Goal: Use online tool/utility: Utilize a website feature to perform a specific function

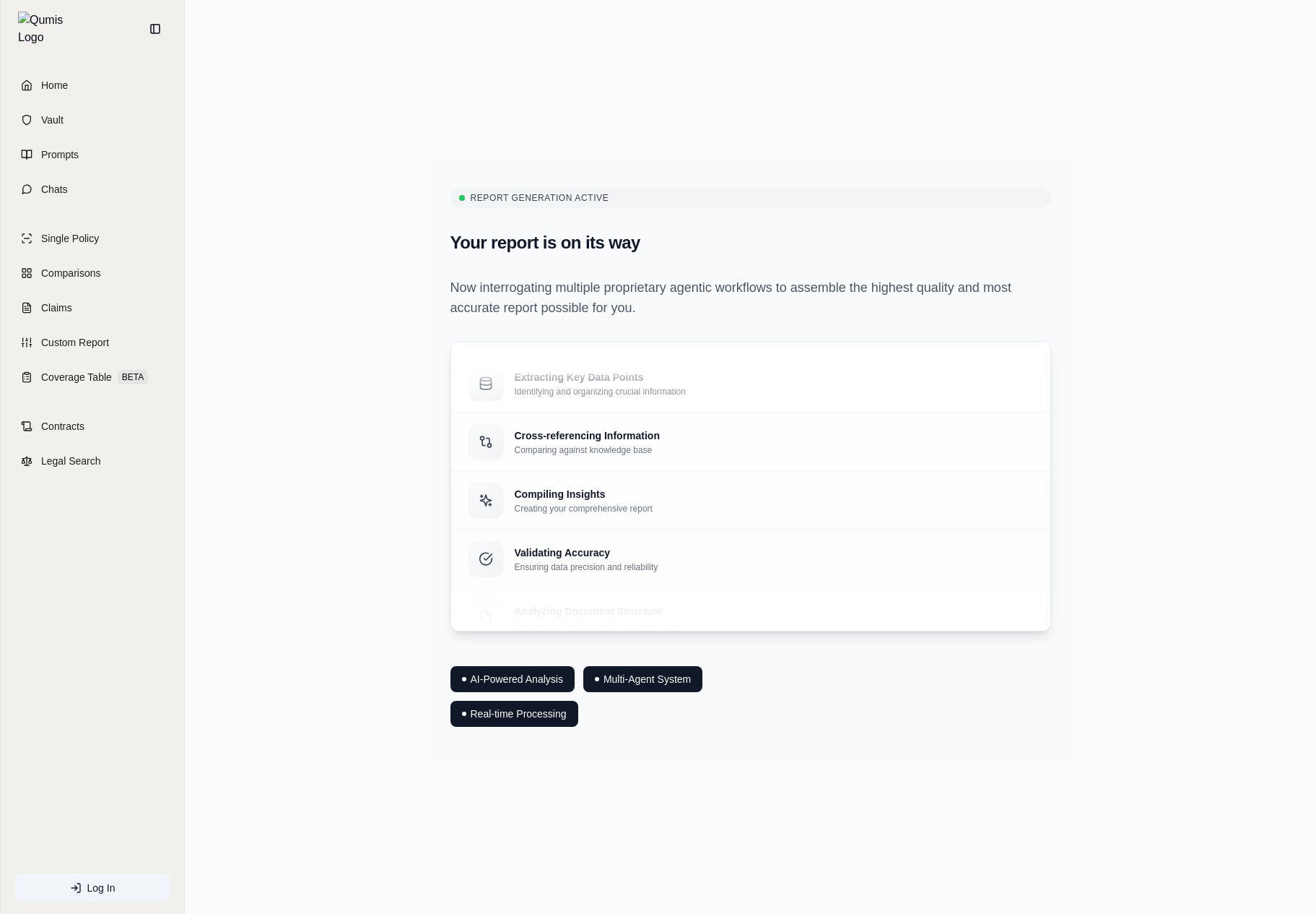
click at [267, 650] on div "Report Generation Active Your report is on its way Now interrogating multiple p…" at bounding box center [750, 457] width 1108 height 685
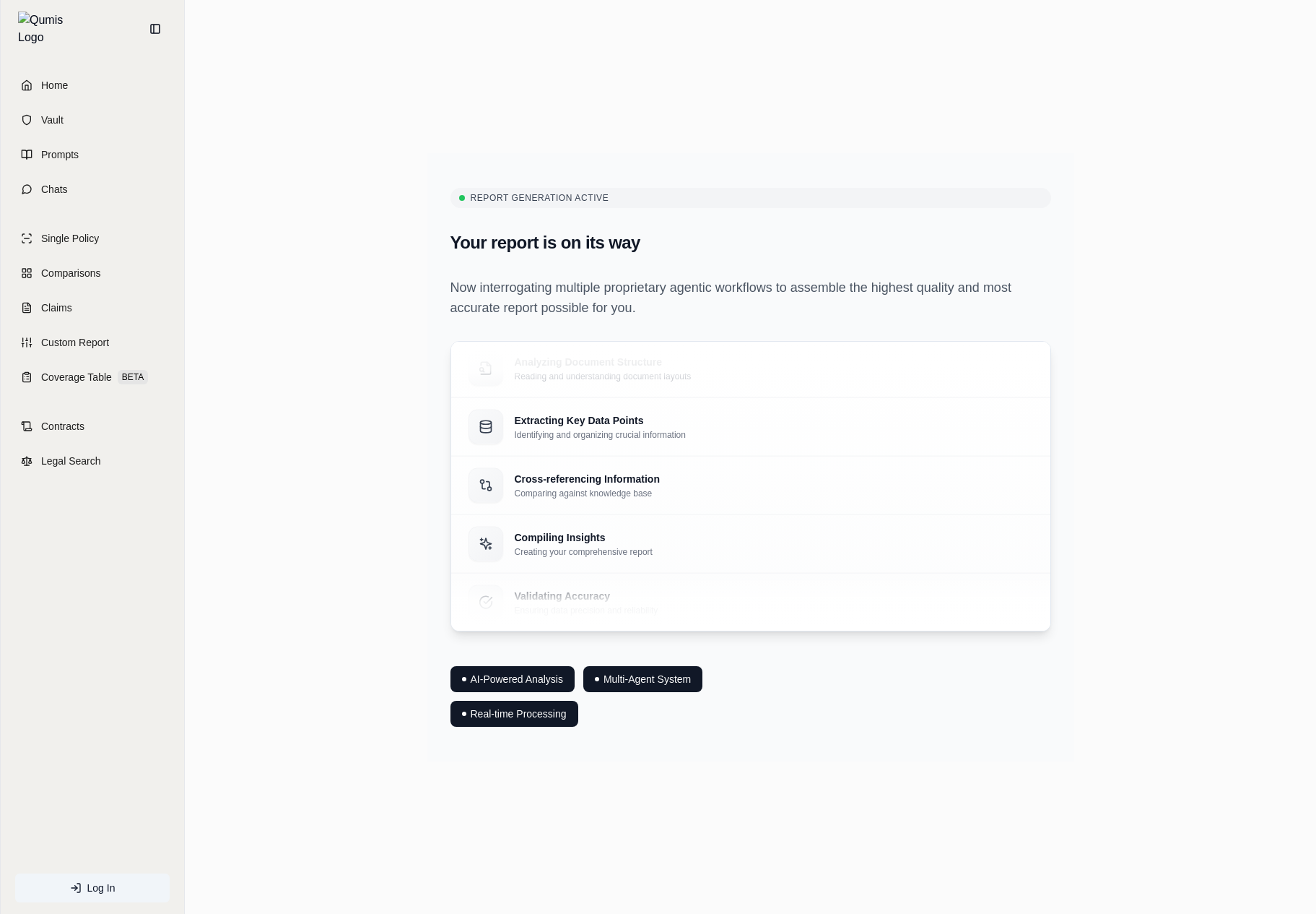
click at [380, 523] on div "Report Generation Active Your report is on its way Now interrogating multiple p…" at bounding box center [750, 457] width 1108 height 685
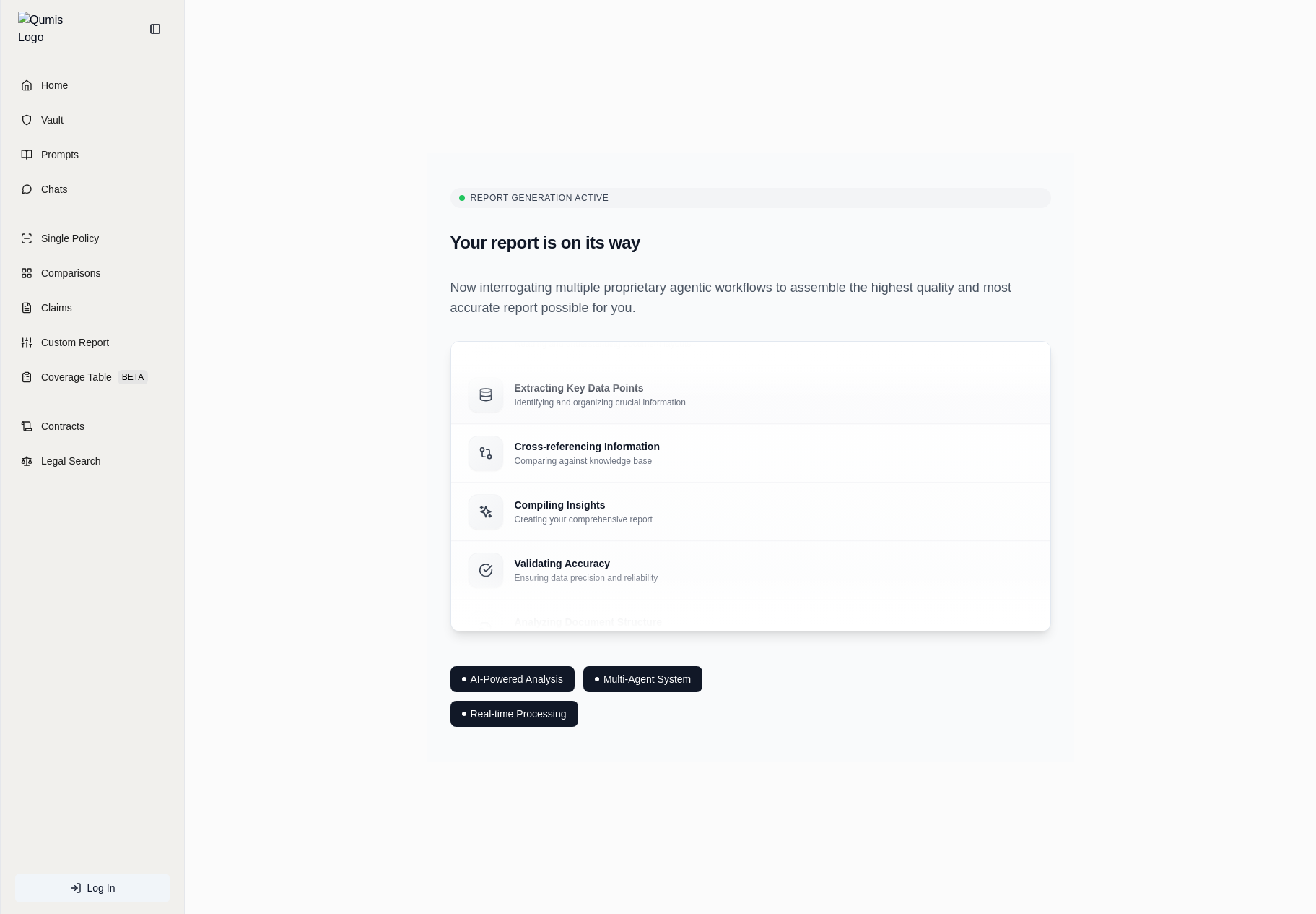
click at [808, 377] on div "Extracting Key Data Points Identifying and organizing crucial information" at bounding box center [750, 395] width 564 height 34
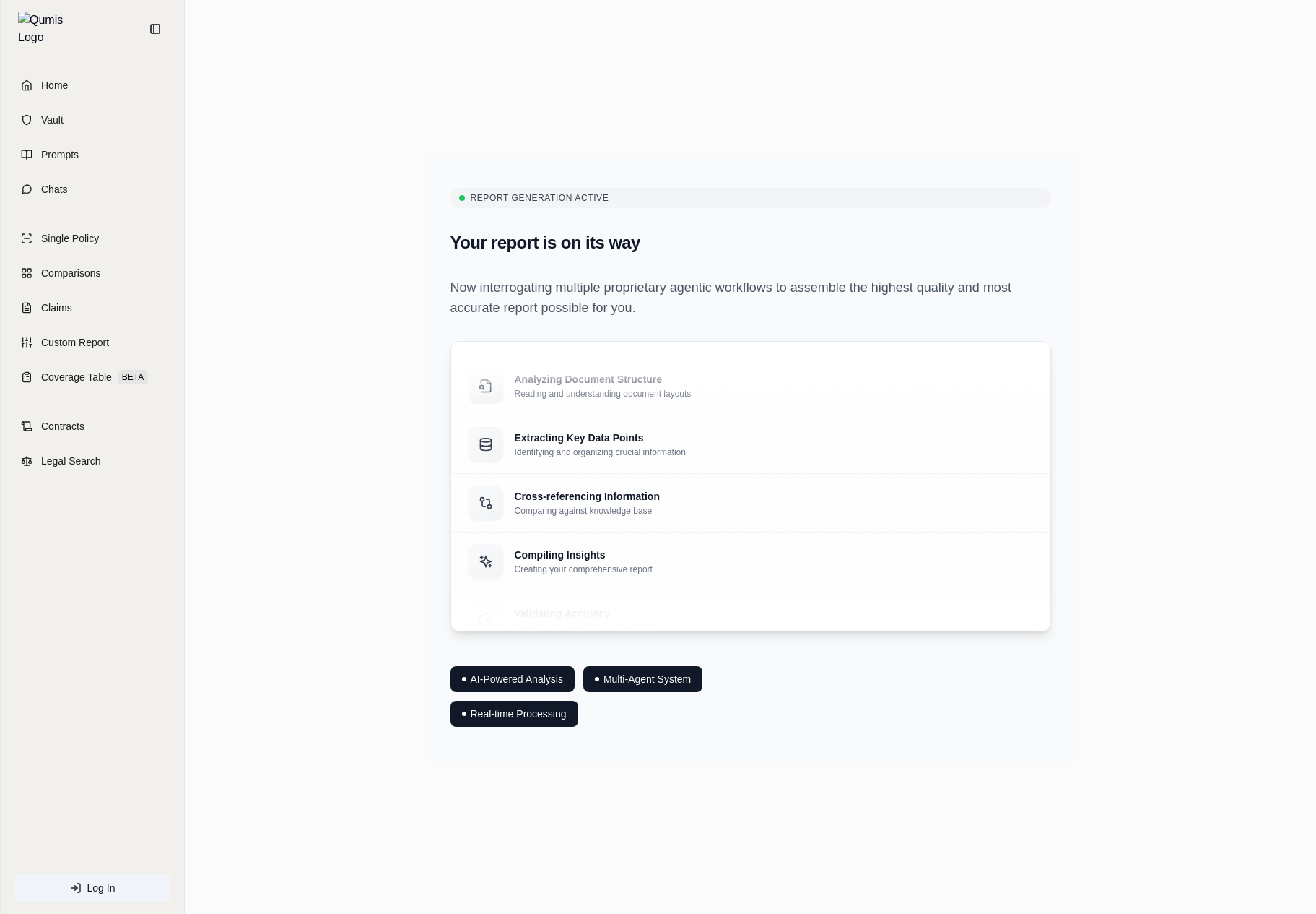
click at [687, 684] on div "Multi-Agent System" at bounding box center [642, 679] width 119 height 26
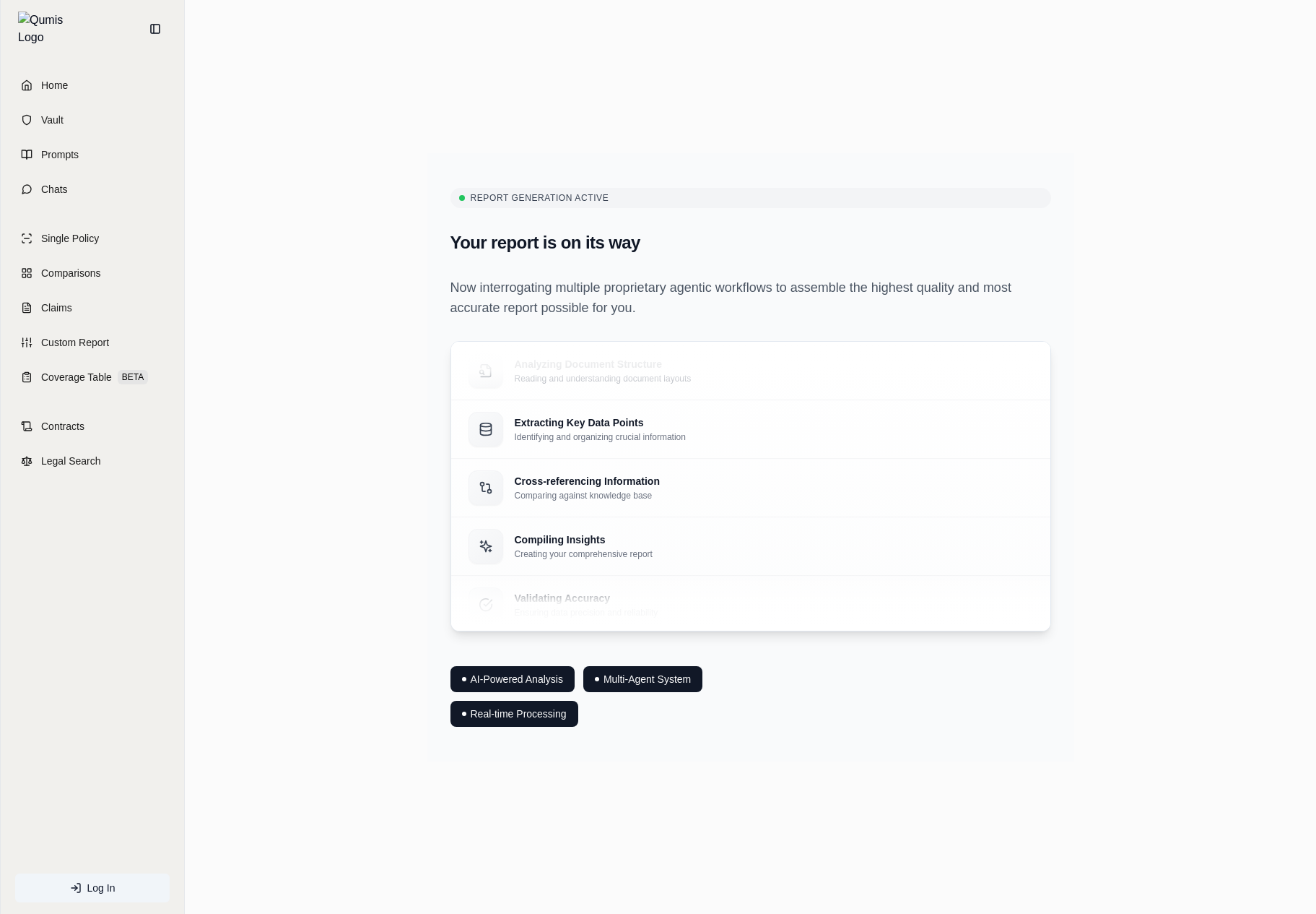
click at [687, 271] on div "Compiling Insights Creating your comprehensive report" at bounding box center [750, 253] width 564 height 34
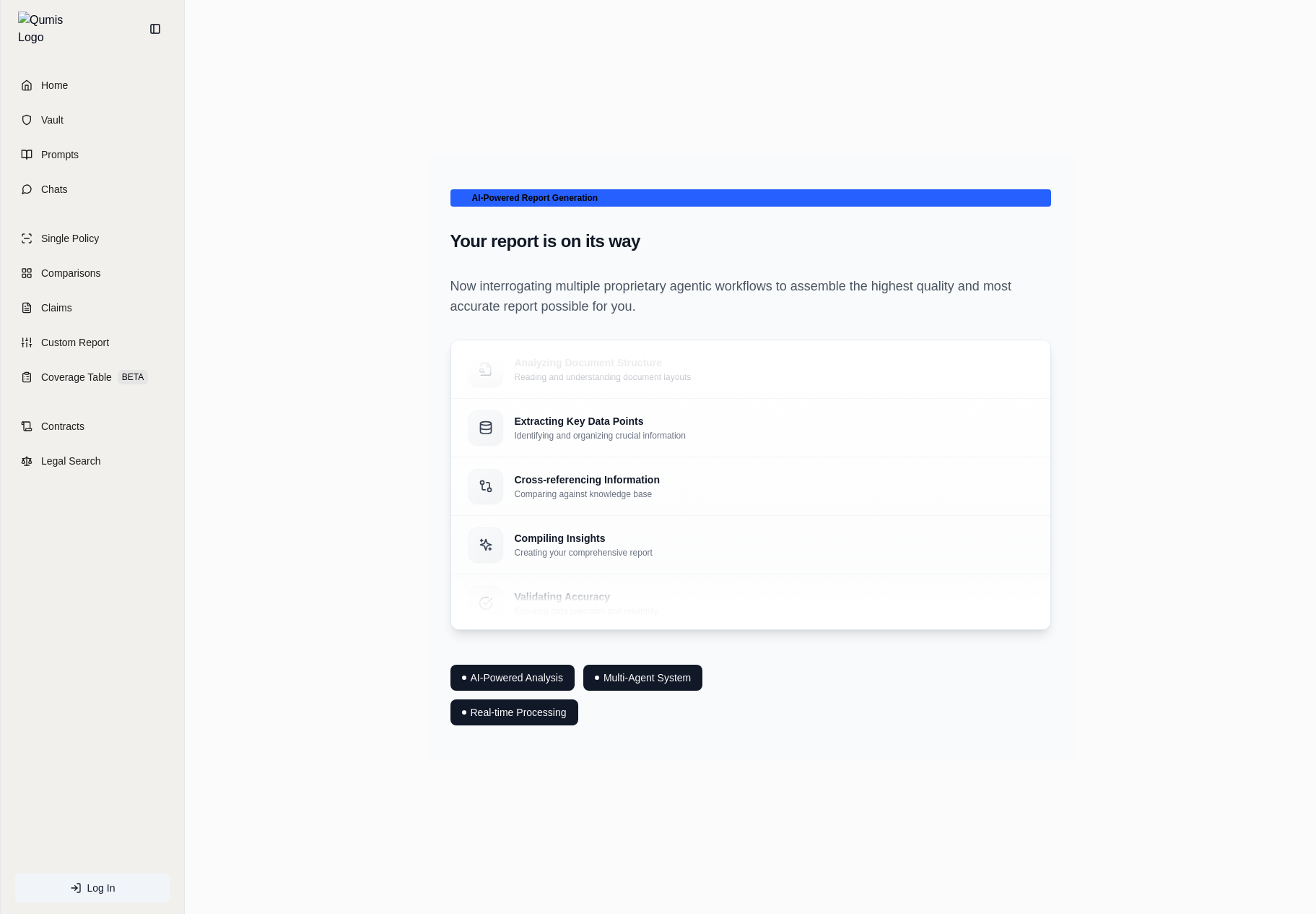
click at [562, 209] on div "AI-Powered Report Generation Your report is on its way Now interrogating multip…" at bounding box center [750, 457] width 647 height 605
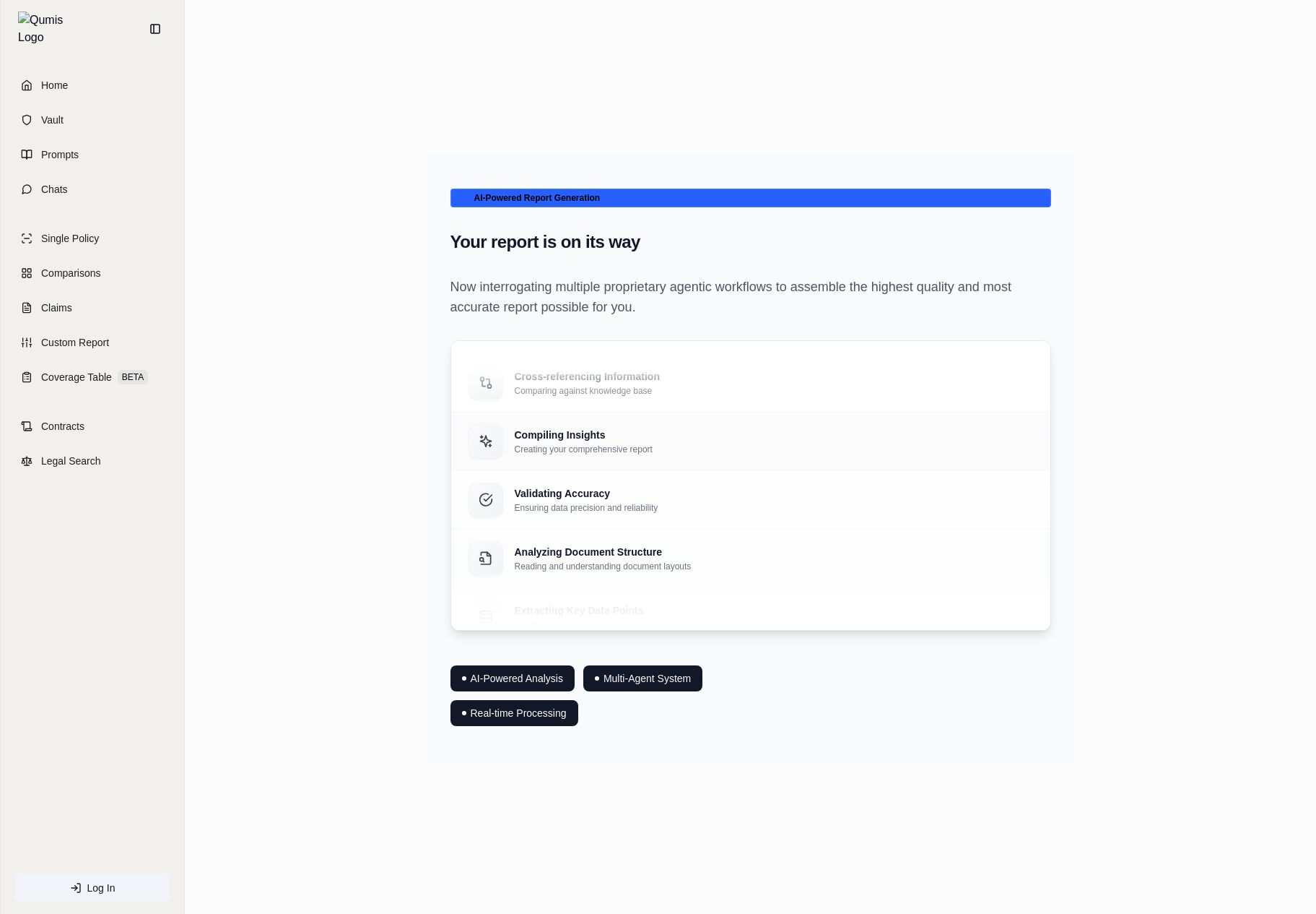
drag, startPoint x: 611, startPoint y: 197, endPoint x: 656, endPoint y: 417, distance: 224.6
click at [0, 0] on div "Home Vault Prompts Chats Single Policy Comparisons Claims Custom Report Coverag…" at bounding box center [658, 457] width 1316 height 914
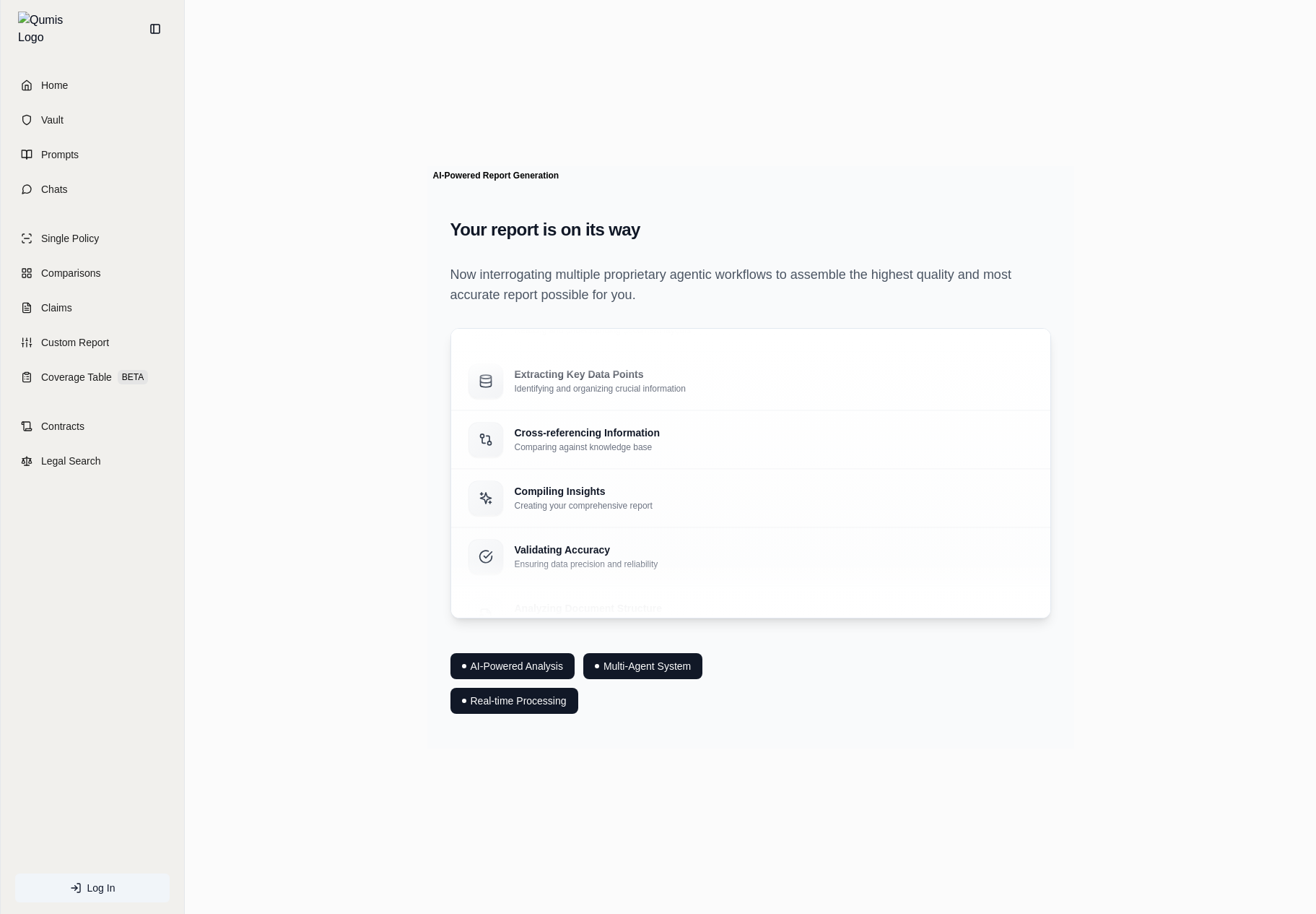
click at [869, 303] on p "Now interrogating multiple proprietary agentic workflows to assemble the highes…" at bounding box center [751, 285] width 601 height 41
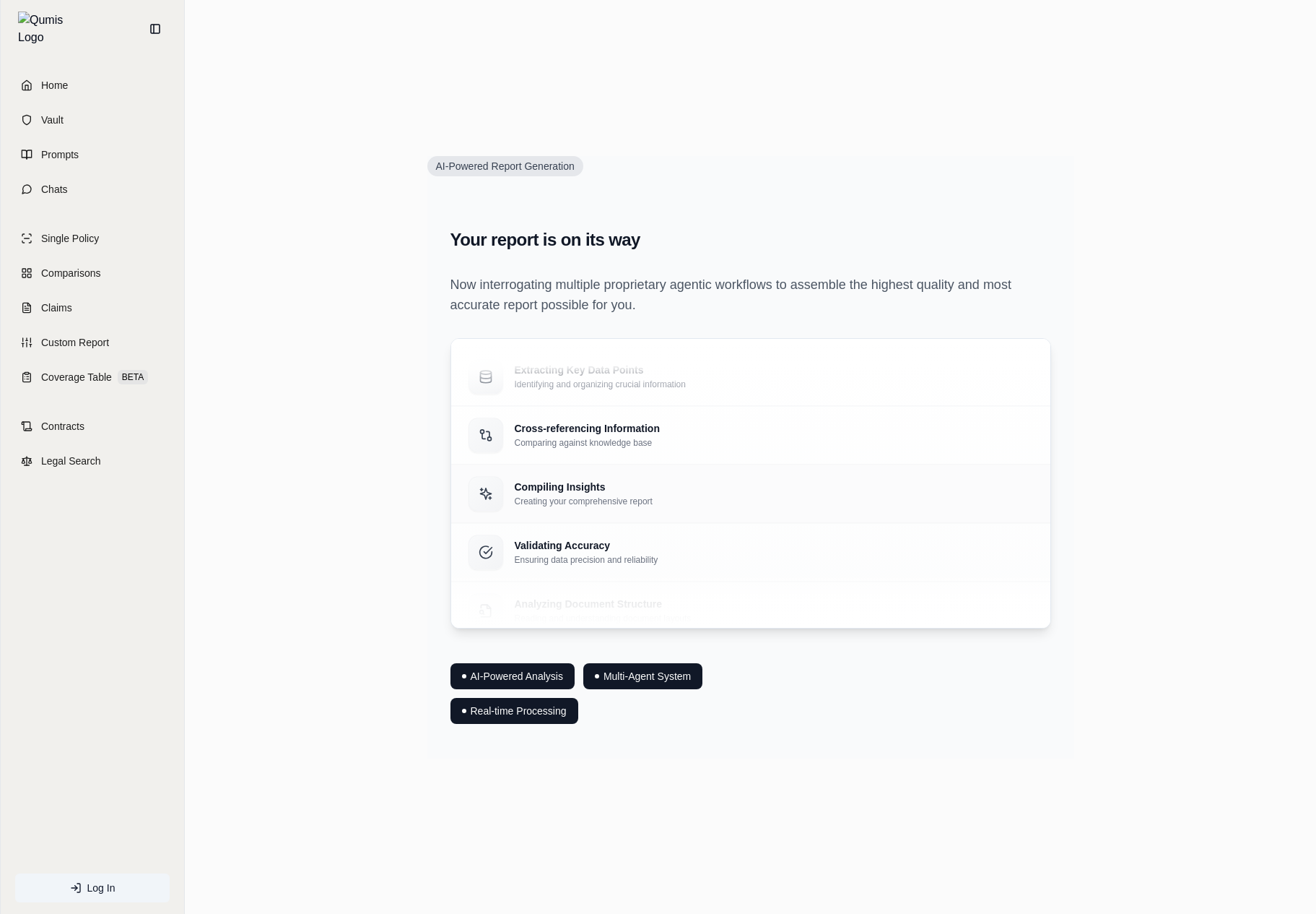
click at [629, 528] on div "Validating Accuracy Ensuring data precision and reliability" at bounding box center [751, 552] width 599 height 59
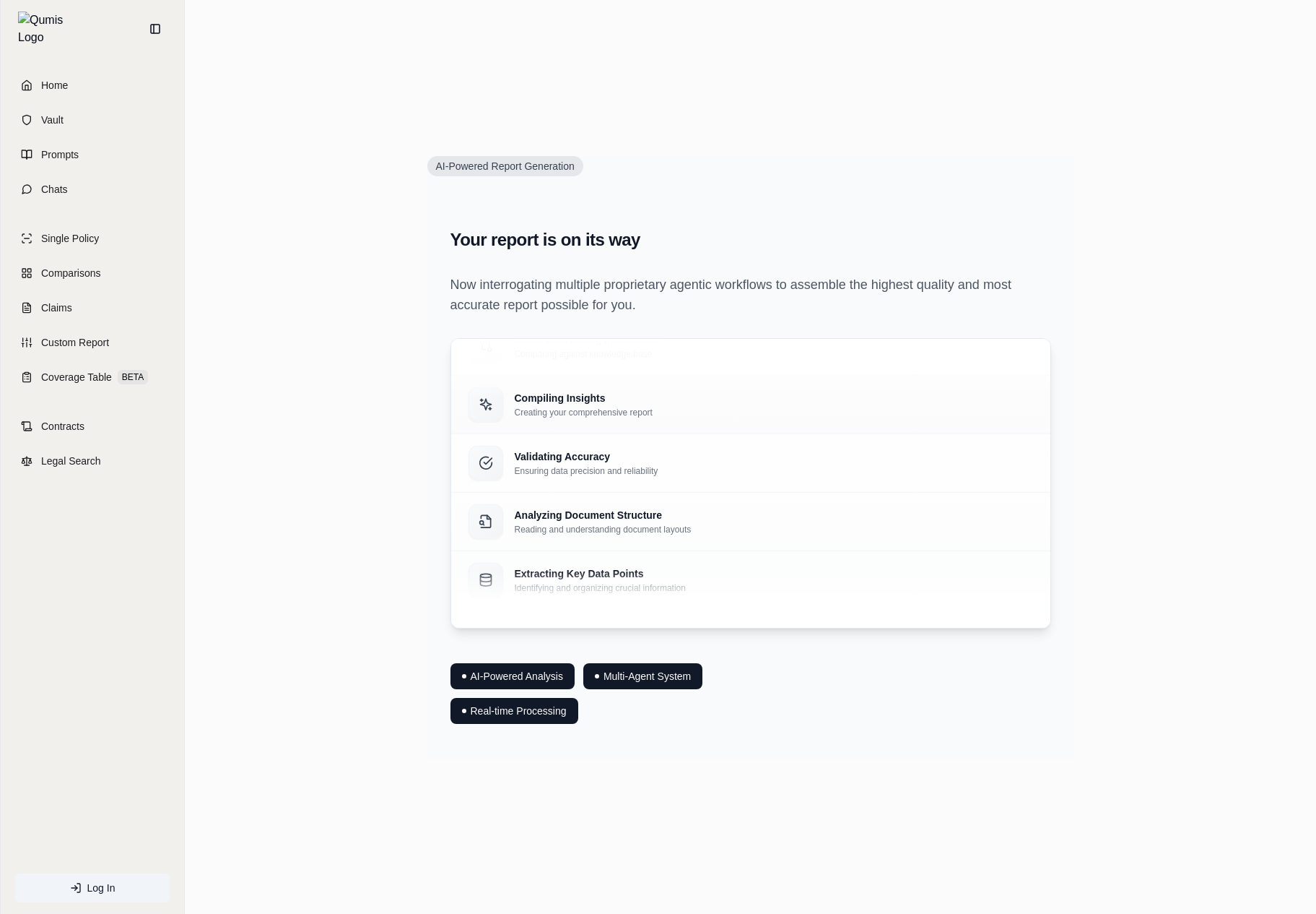
click at [731, 452] on div "Validating Accuracy Ensuring data precision and reliability" at bounding box center [750, 462] width 564 height 34
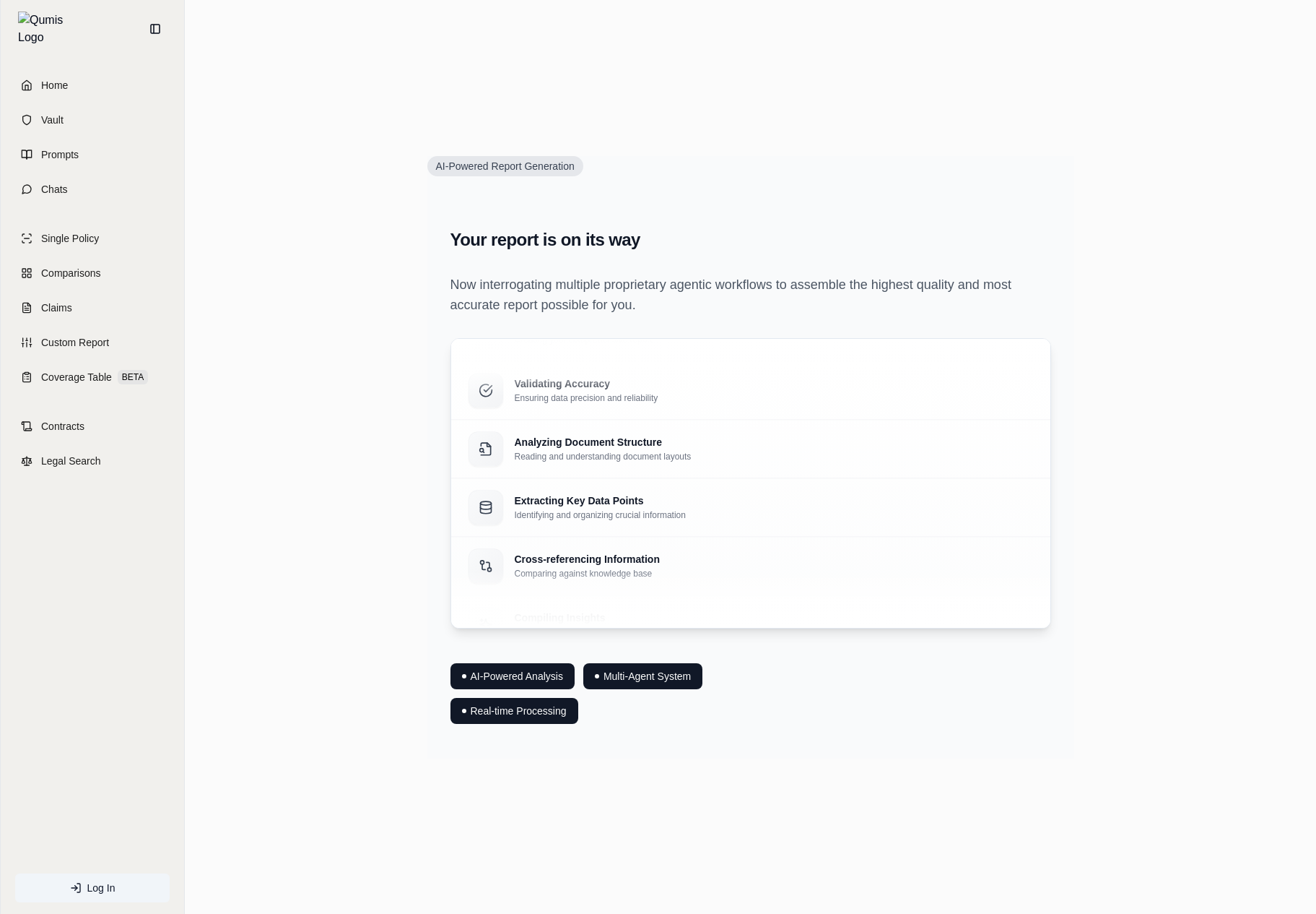
click at [731, 452] on div "Analyzing Document Structure Reading and understanding document layouts" at bounding box center [751, 449] width 599 height 59
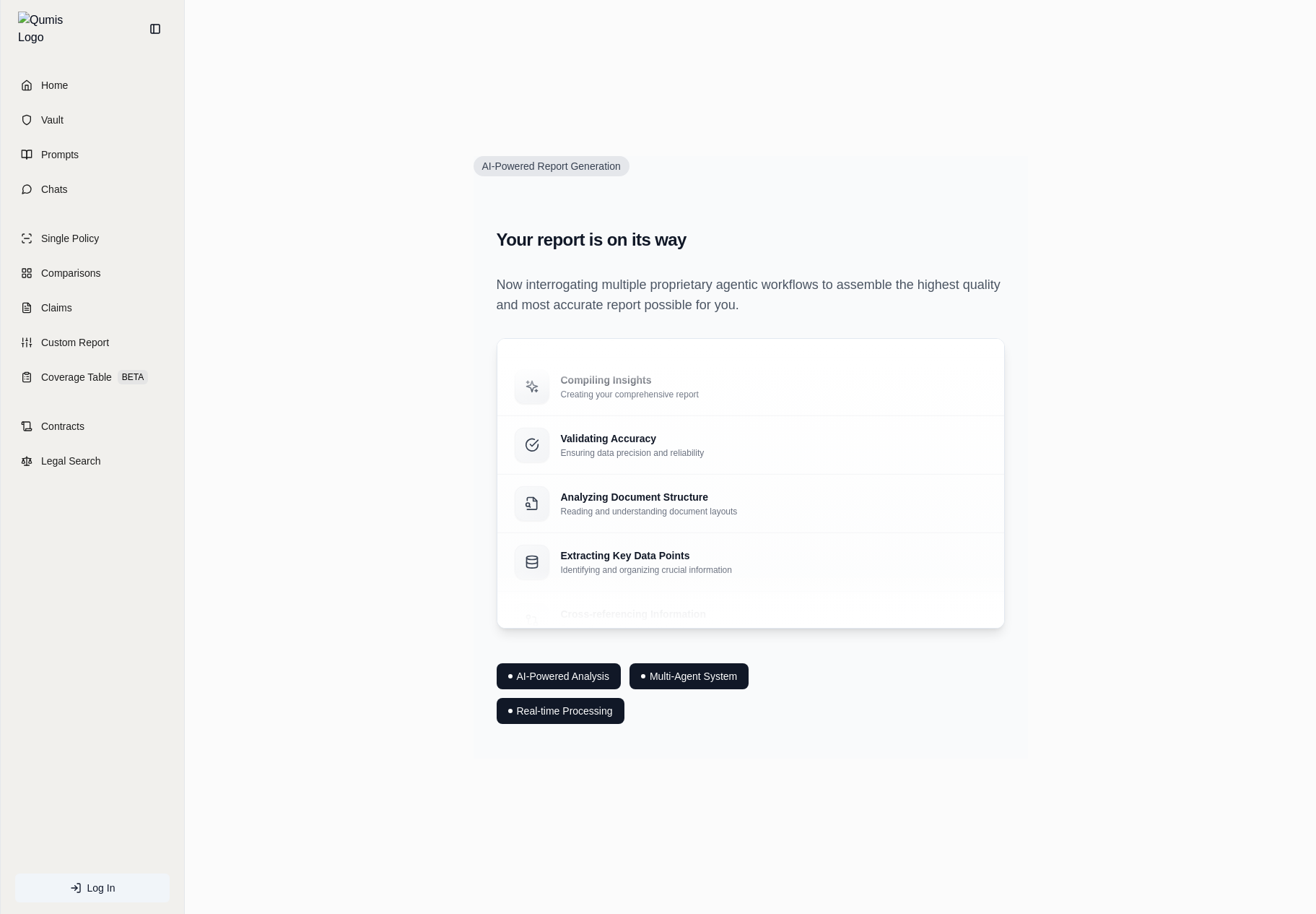
click at [736, 844] on main "AI-Powered Report Generation Your report is on its way Now interrogating multip…" at bounding box center [750, 457] width 1131 height 914
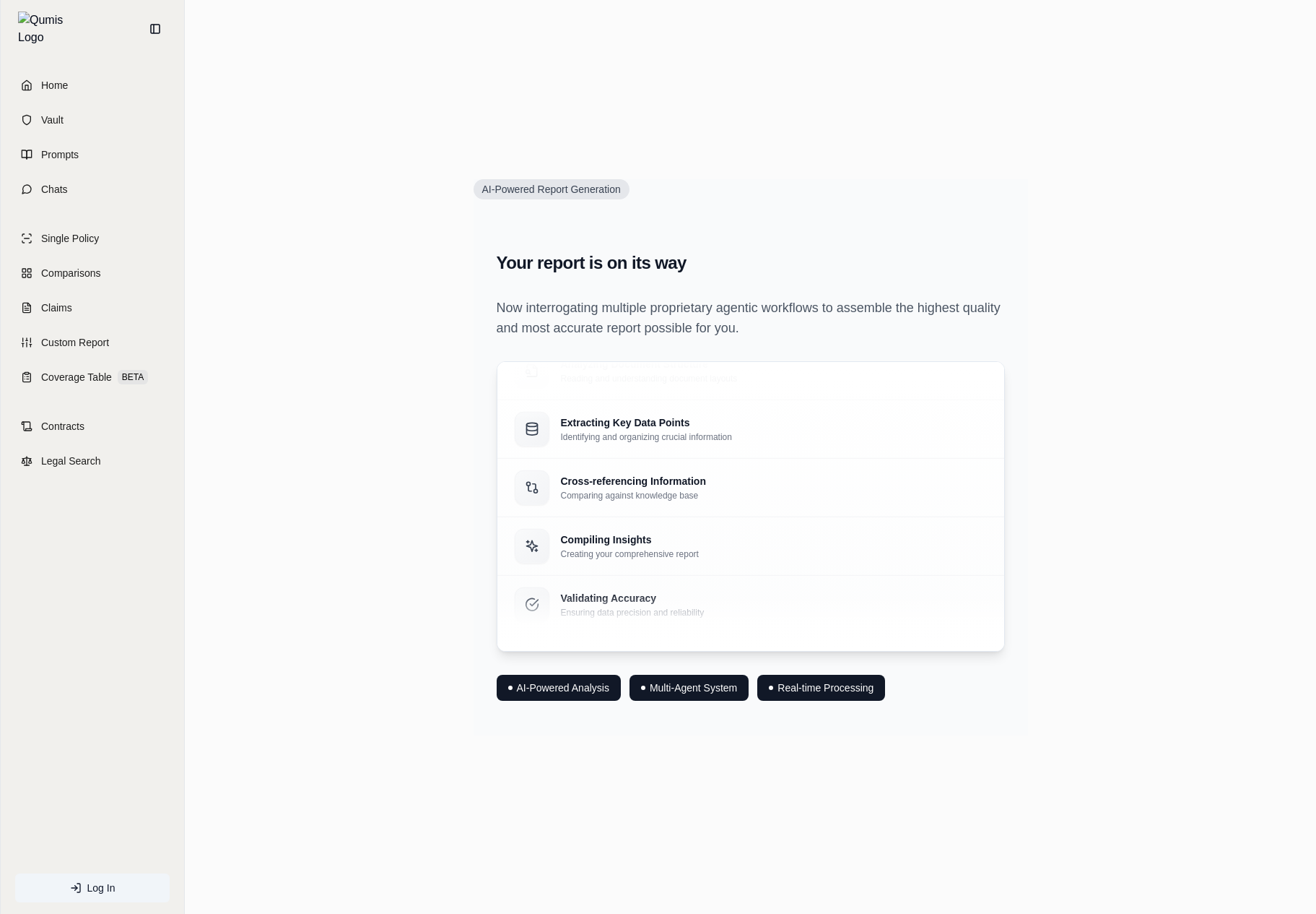
click at [736, 844] on main "AI-Powered Report Generation Your report is on its way Now interrogating multip…" at bounding box center [750, 457] width 1131 height 914
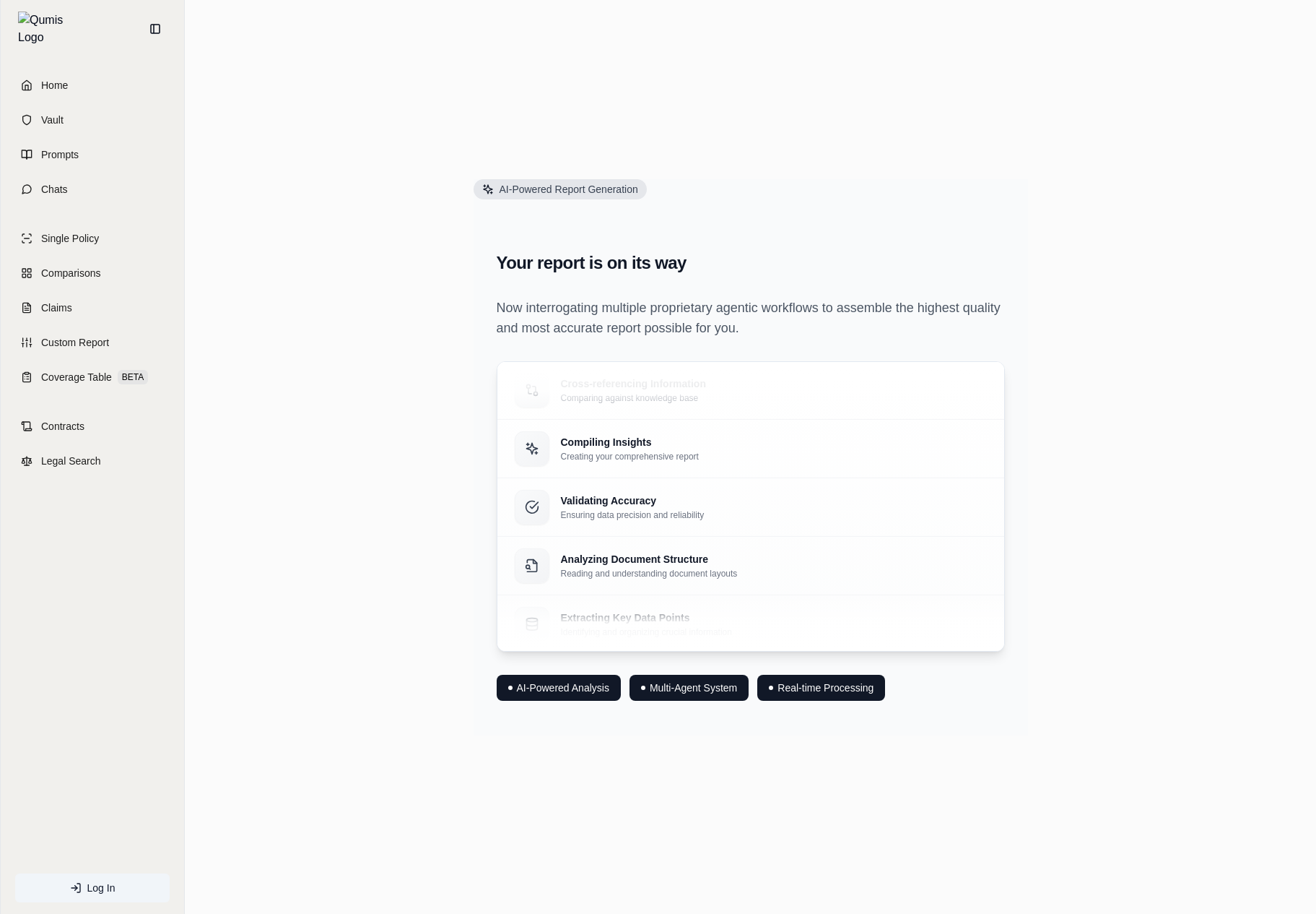
click at [918, 305] on p "Now interrogating multiple proprietary agentic workflows to assemble the highes…" at bounding box center [750, 318] width 509 height 41
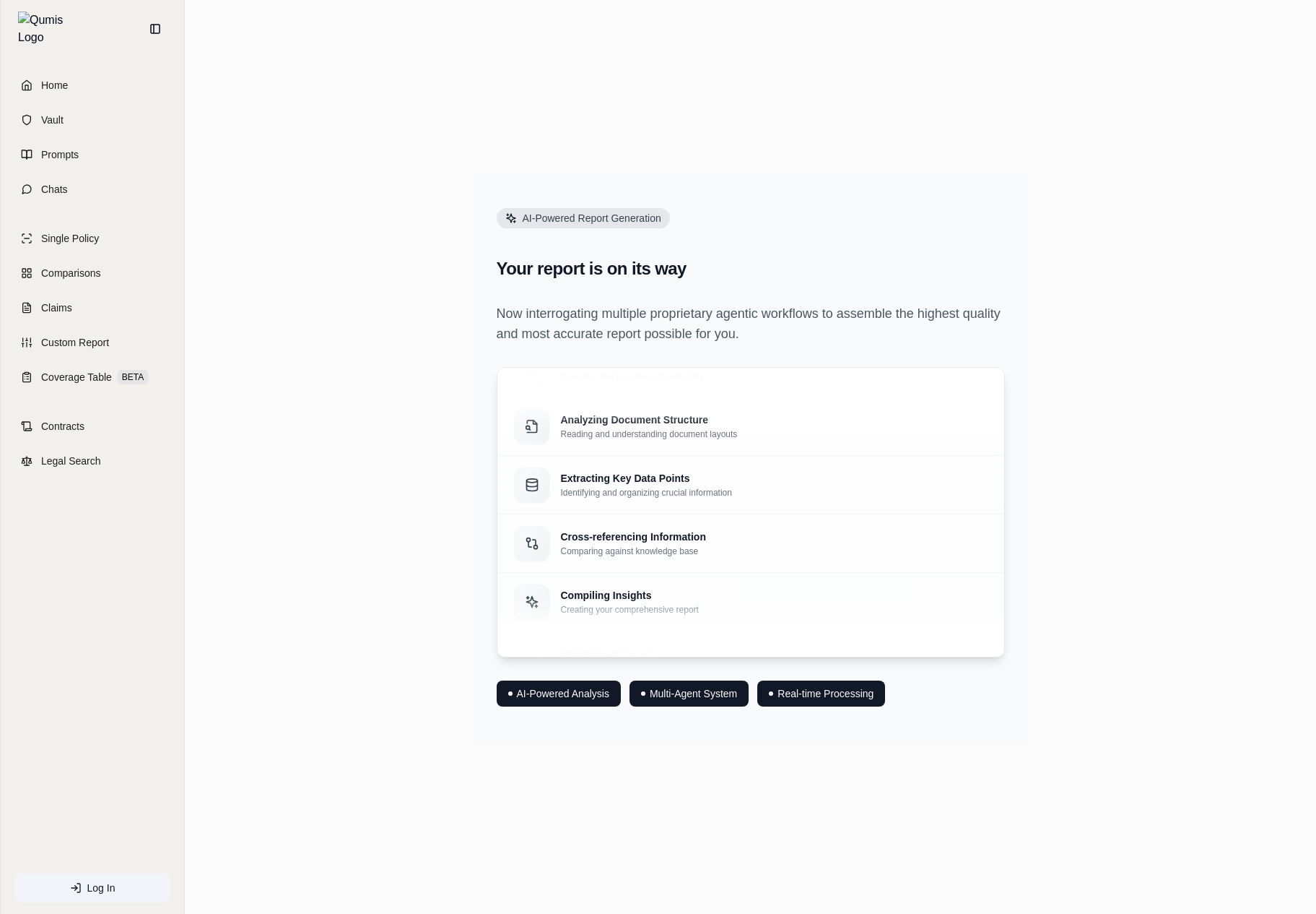
click at [1127, 506] on div "AI-Powered Report Generation Your report is on its way Now interrogating multip…" at bounding box center [750, 457] width 1108 height 685
click at [387, 234] on div "AI-Powered Report Generation Your report is on its way Now interrogating multip…" at bounding box center [750, 457] width 1108 height 685
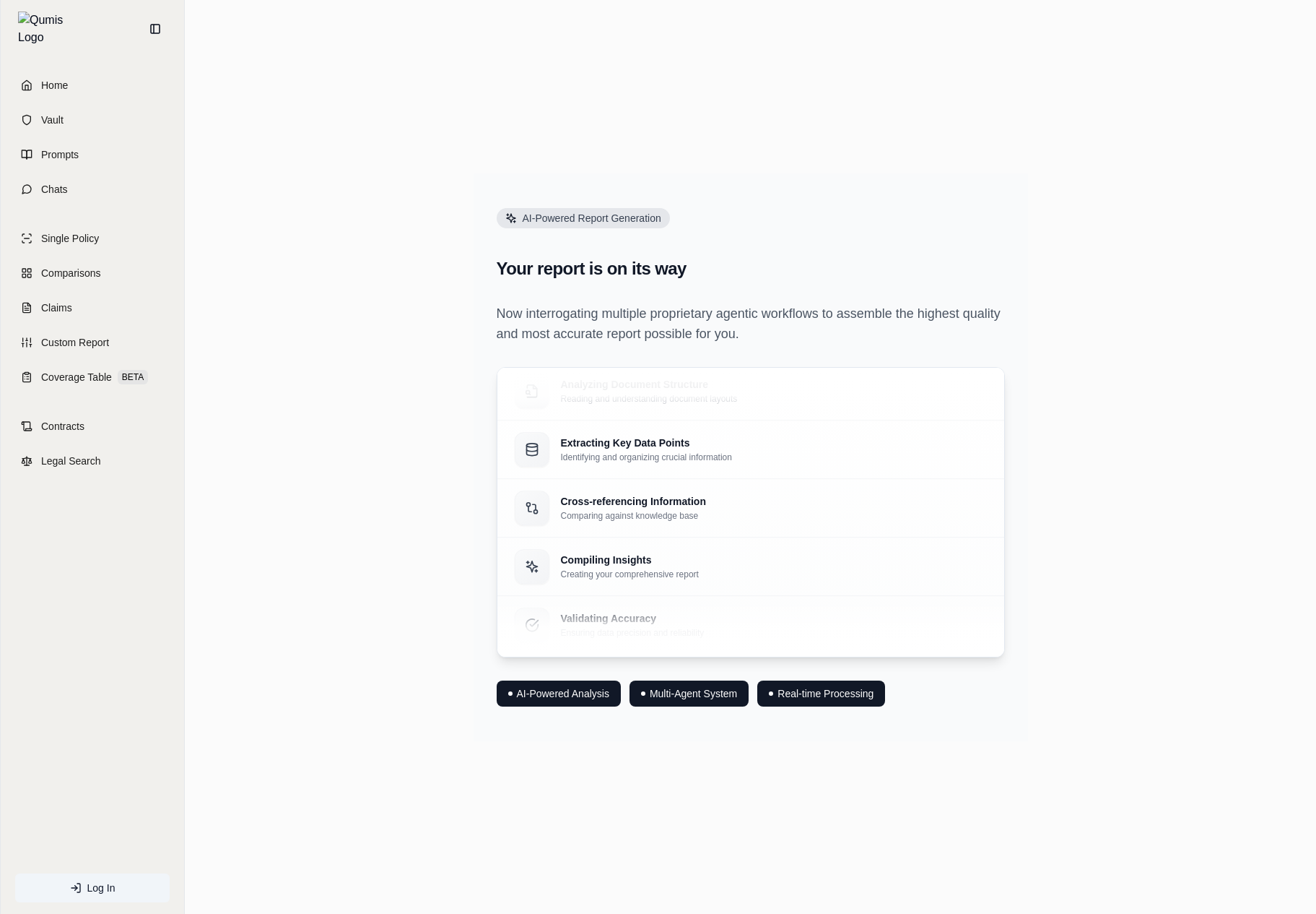
click at [386, 238] on div "AI-Powered Report Generation Your report is on its way Now interrogating multip…" at bounding box center [750, 457] width 1108 height 685
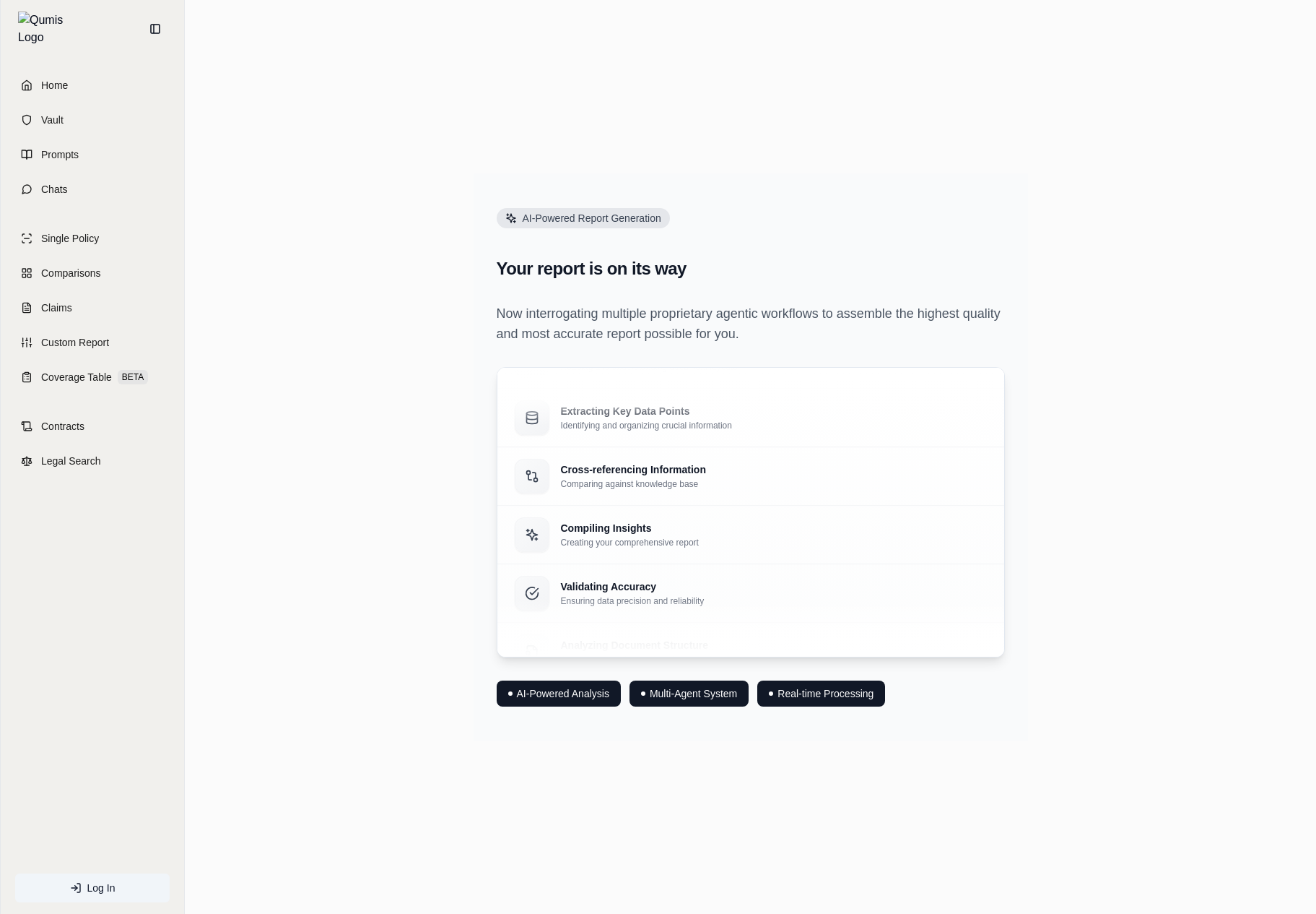
click at [371, 337] on div "AI-Powered Report Generation Your report is on its way Now interrogating multip…" at bounding box center [750, 457] width 1108 height 685
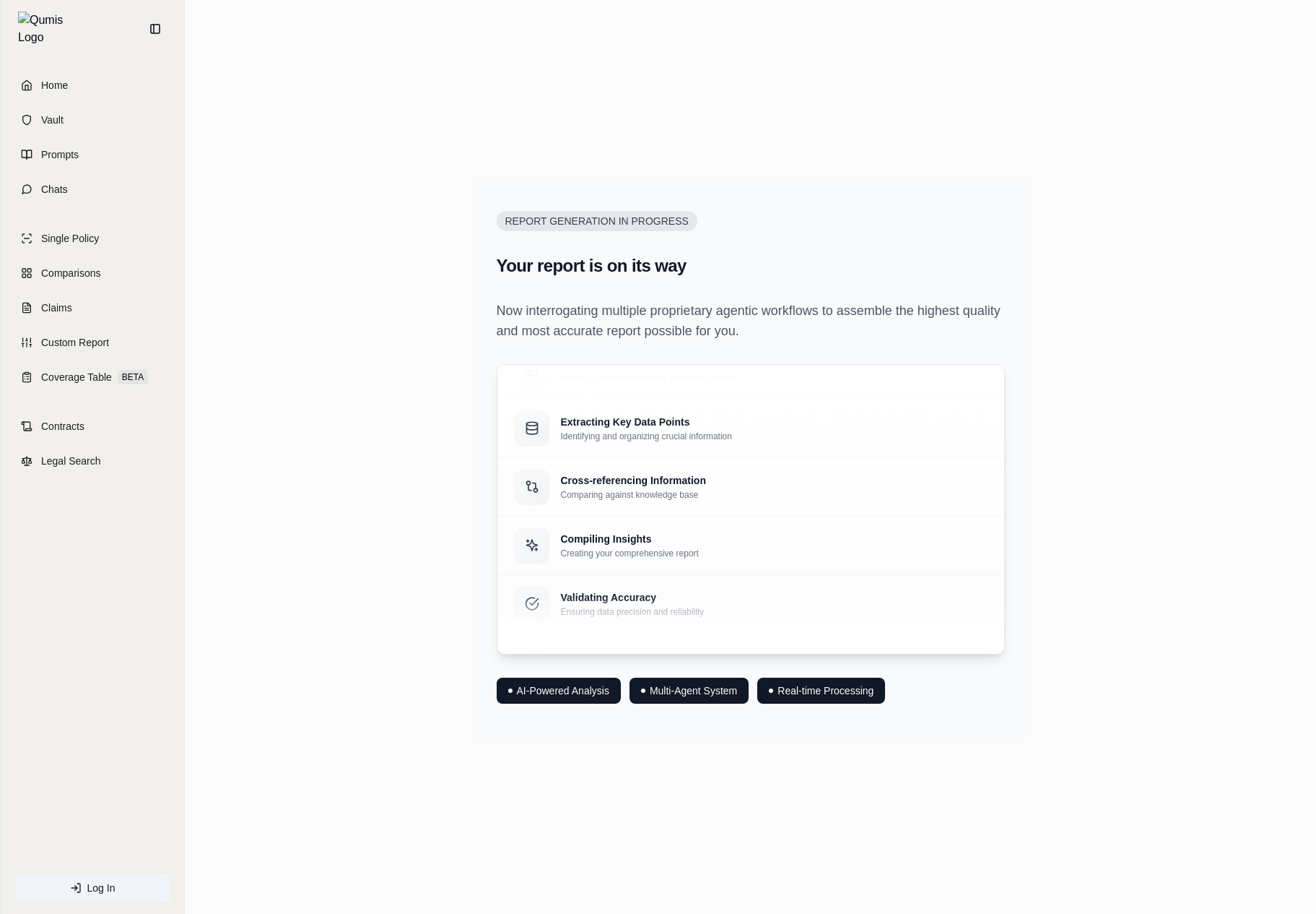
click at [433, 220] on div "Report Generation in Progress Your report is on its way Now interrogating multi…" at bounding box center [750, 457] width 1108 height 685
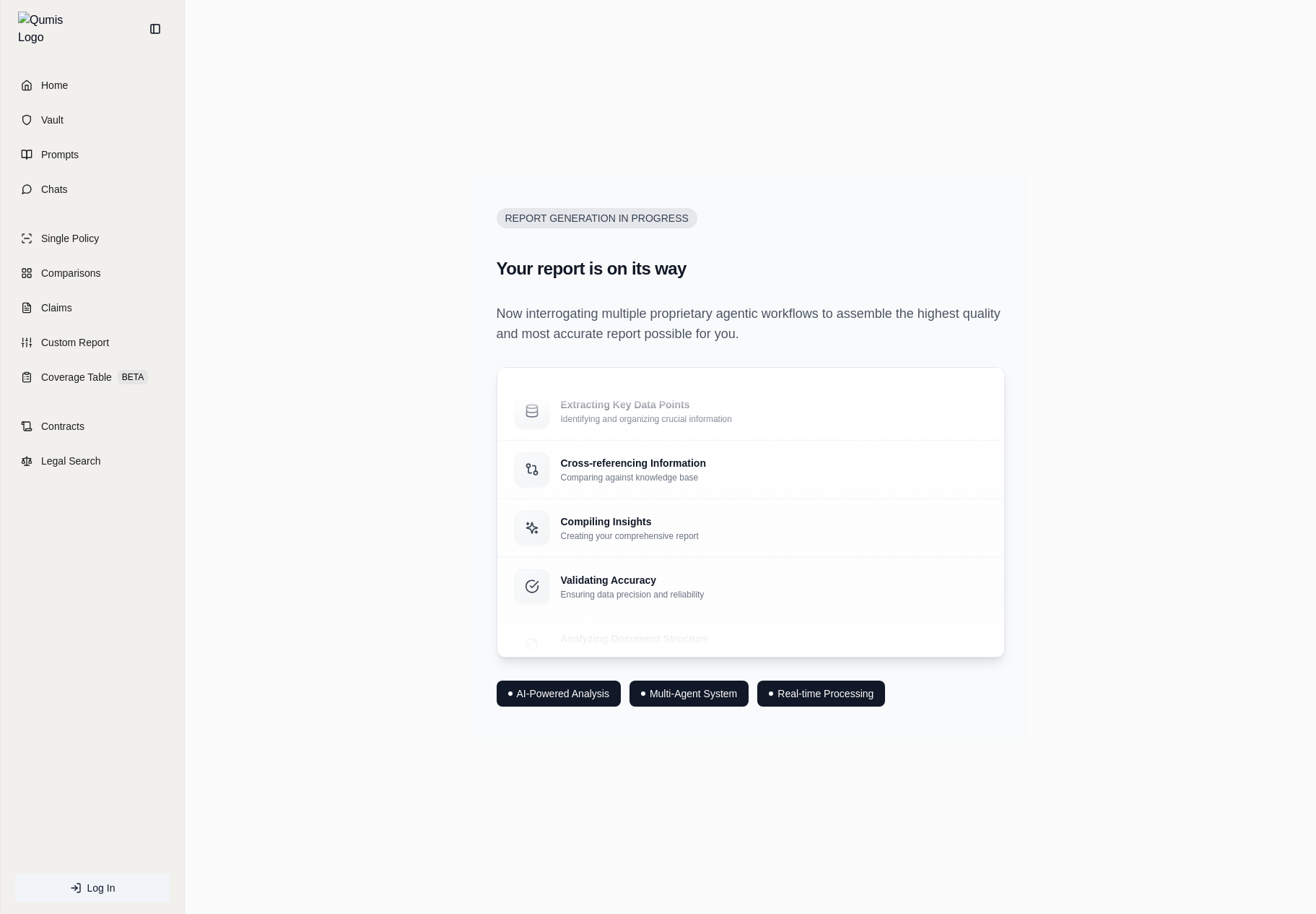
click at [602, 814] on main "Report Generation in Progress Your report is on its way Now interrogating multi…" at bounding box center [750, 457] width 1131 height 914
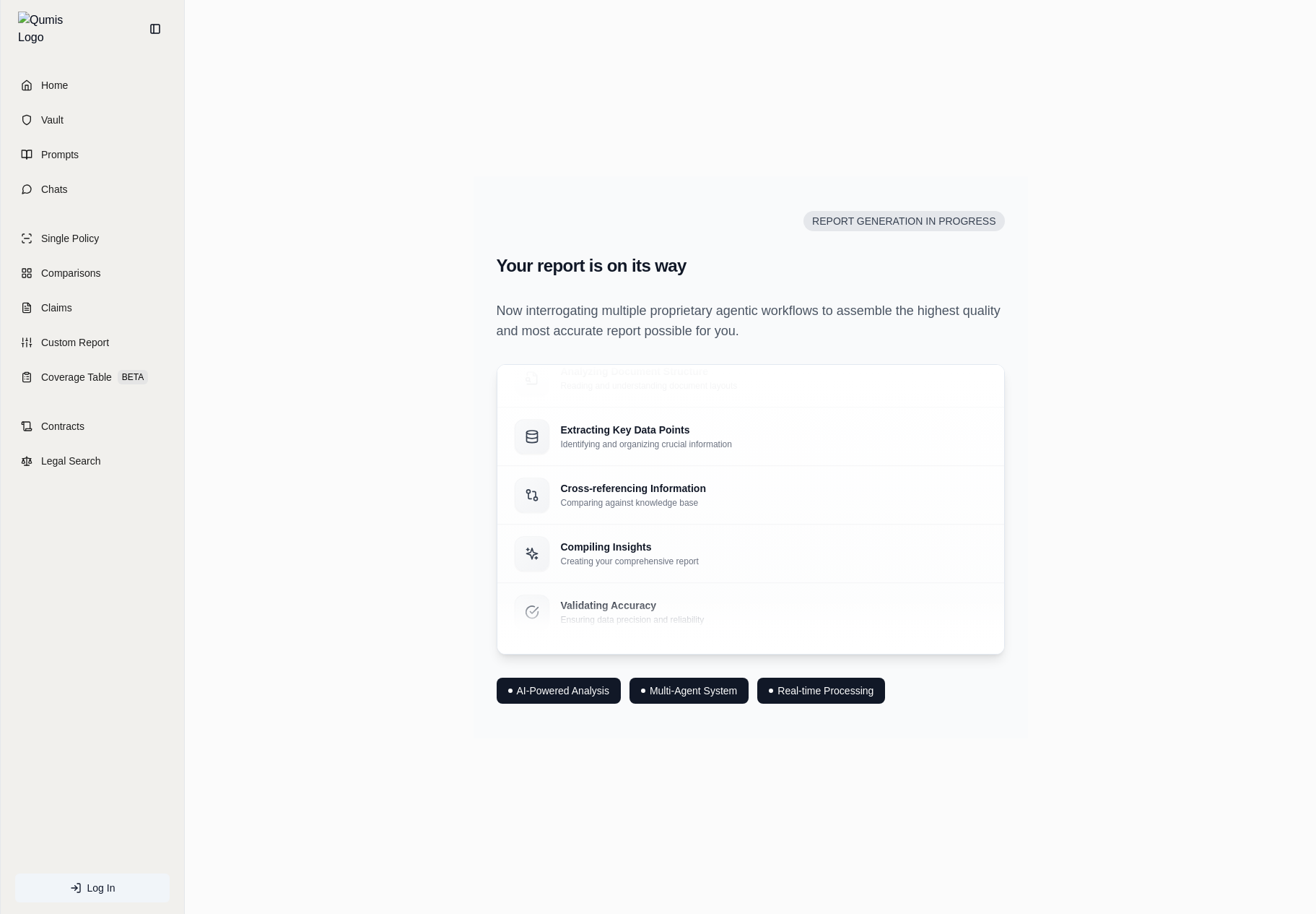
click at [433, 220] on div "Report Generation in Progress Your report is on its way Now interrogating multi…" at bounding box center [750, 457] width 1108 height 685
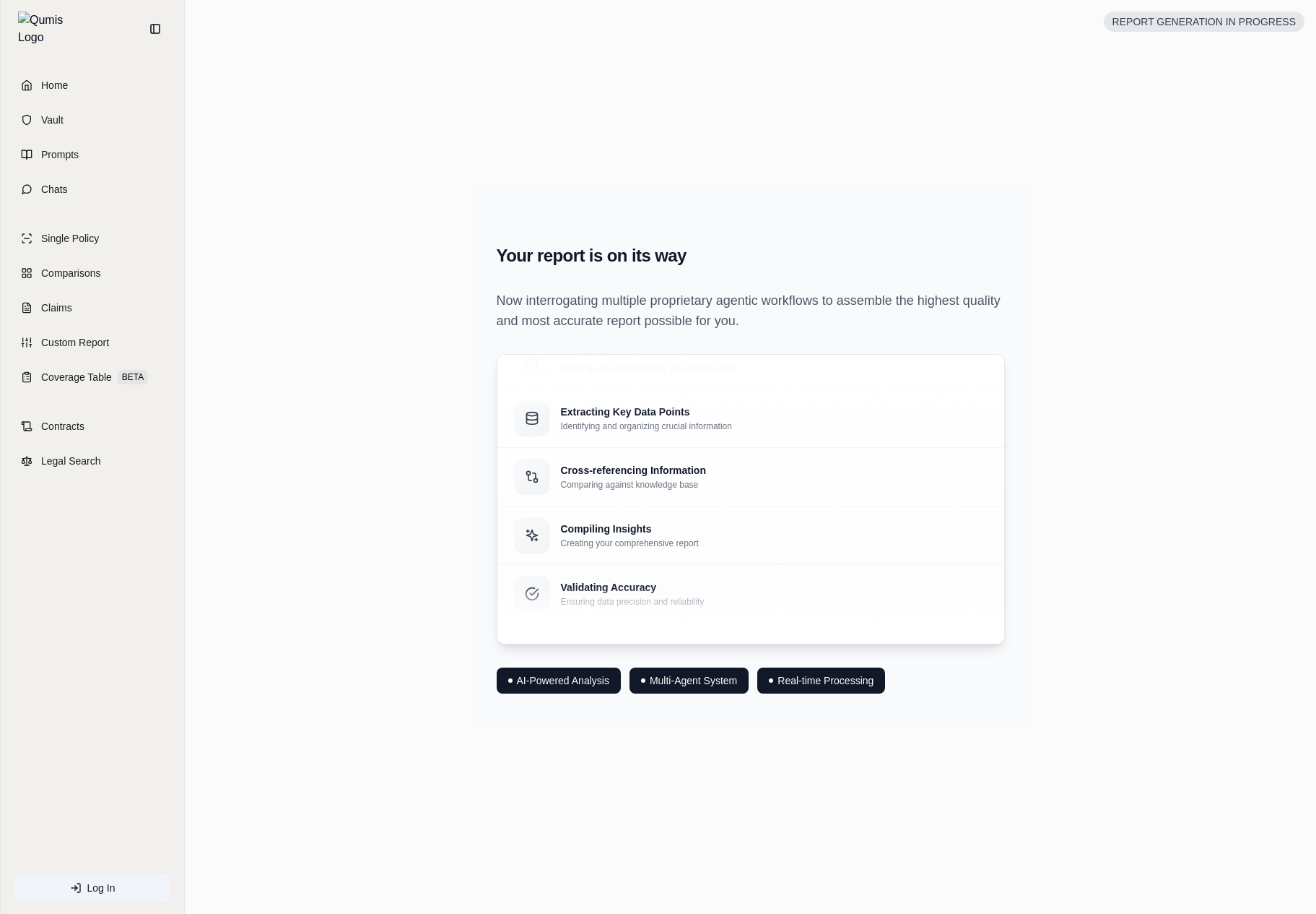
click at [433, 220] on div "Report Generation in Progress Your report is on its way Now interrogating multi…" at bounding box center [750, 457] width 1108 height 685
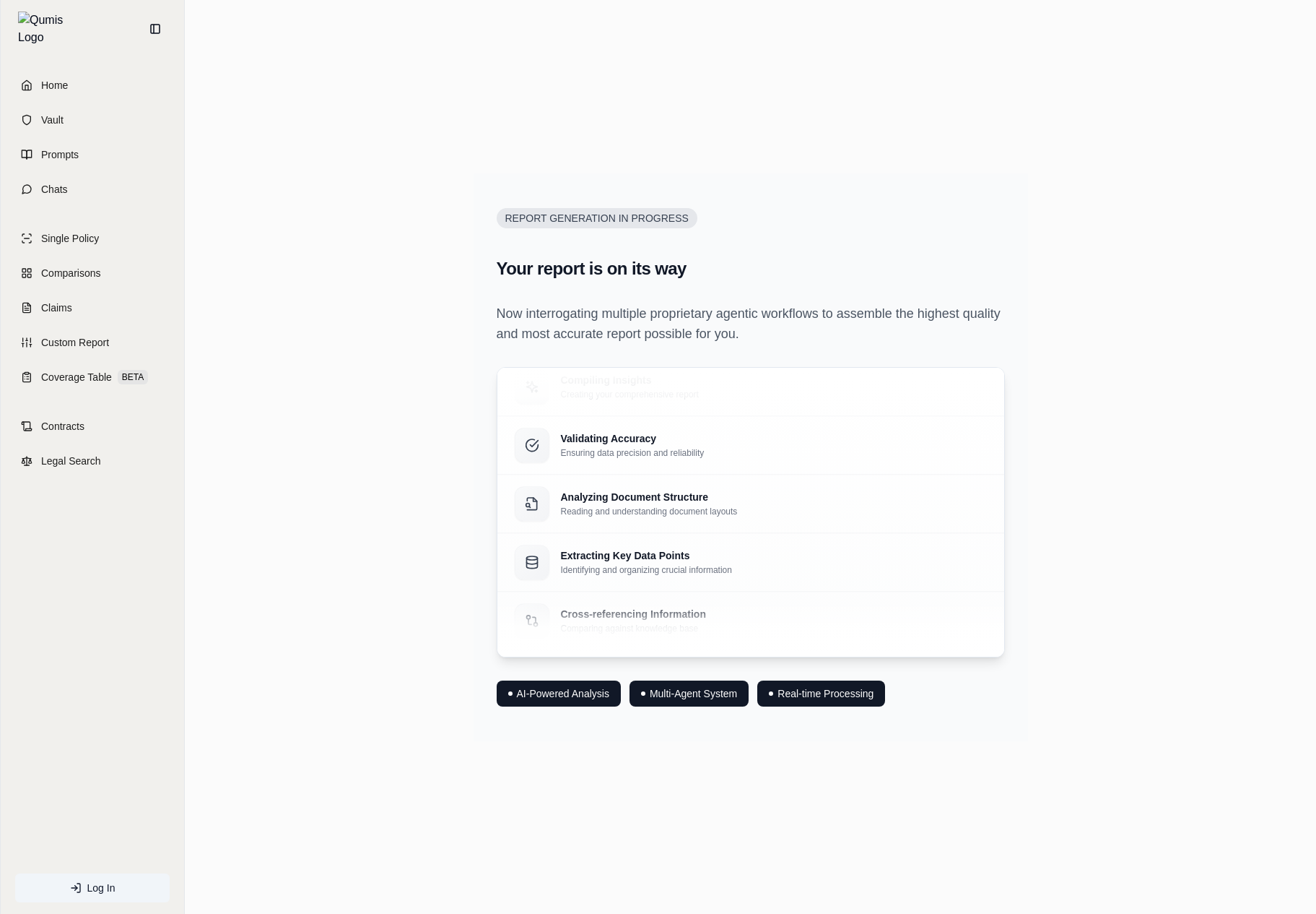
click at [436, 856] on main "Report Generation in Progress Your report is on its way Now interrogating multi…" at bounding box center [750, 457] width 1131 height 914
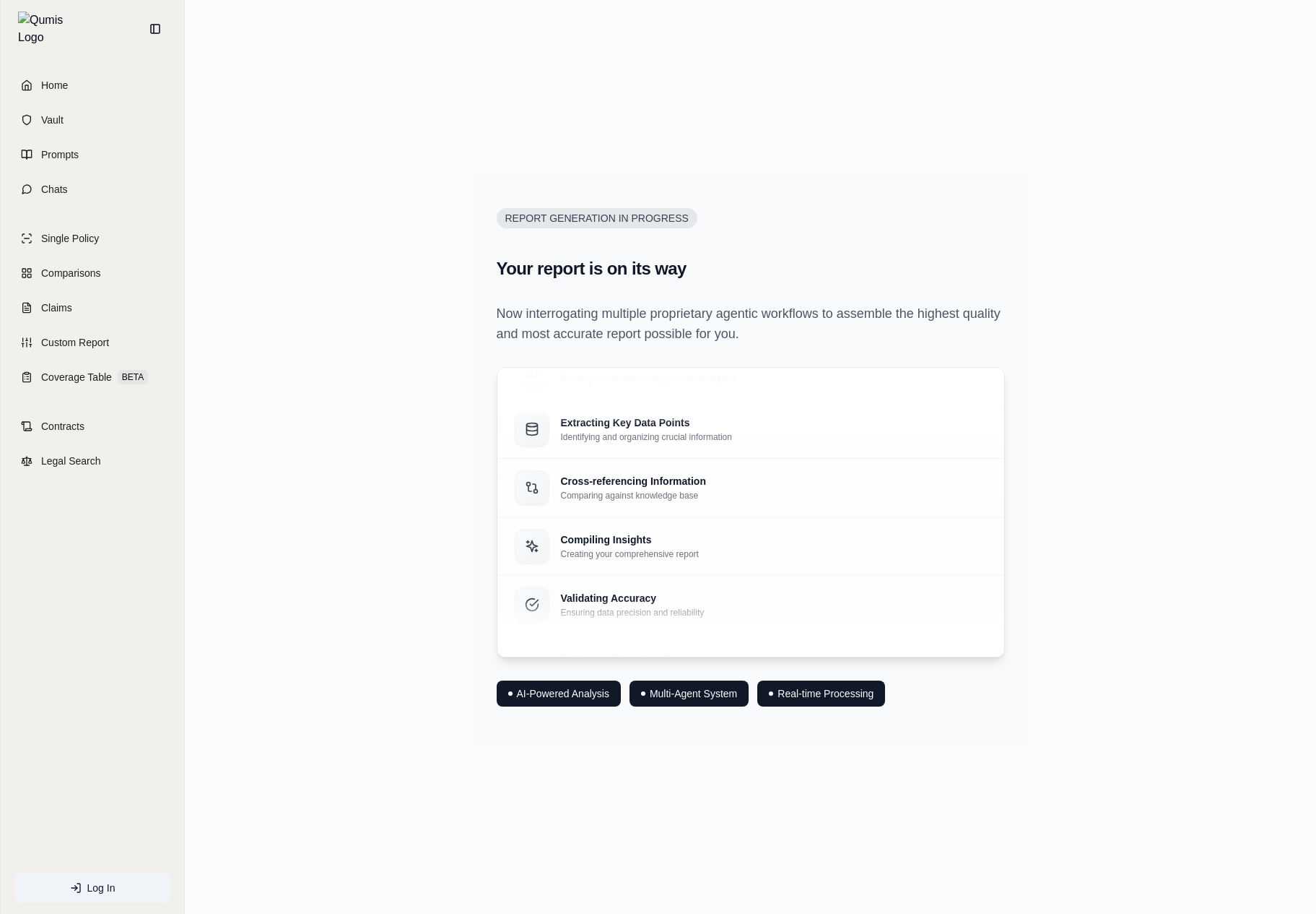
click at [970, 164] on html "Home Vault Prompts Chats Single Policy Comparisons Claims Custom Report Coverag…" at bounding box center [658, 457] width 1316 height 914
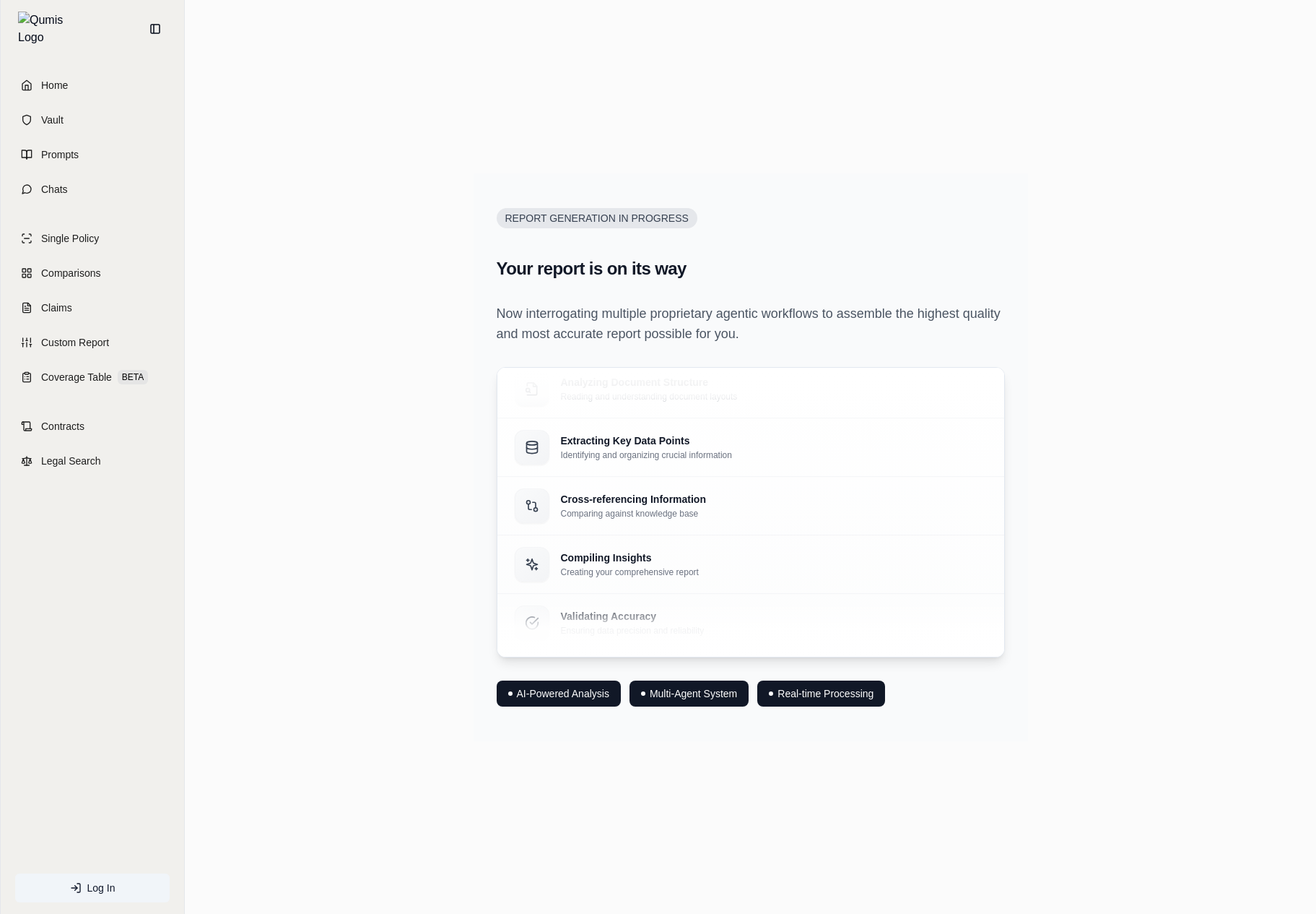
click at [398, 413] on div "Report Generation in Progress Your report is on its way Now interrogating multi…" at bounding box center [750, 457] width 1108 height 685
click at [389, 413] on div "Report Generation in Progress Your report is on its way Now interrogating multi…" at bounding box center [750, 457] width 1108 height 685
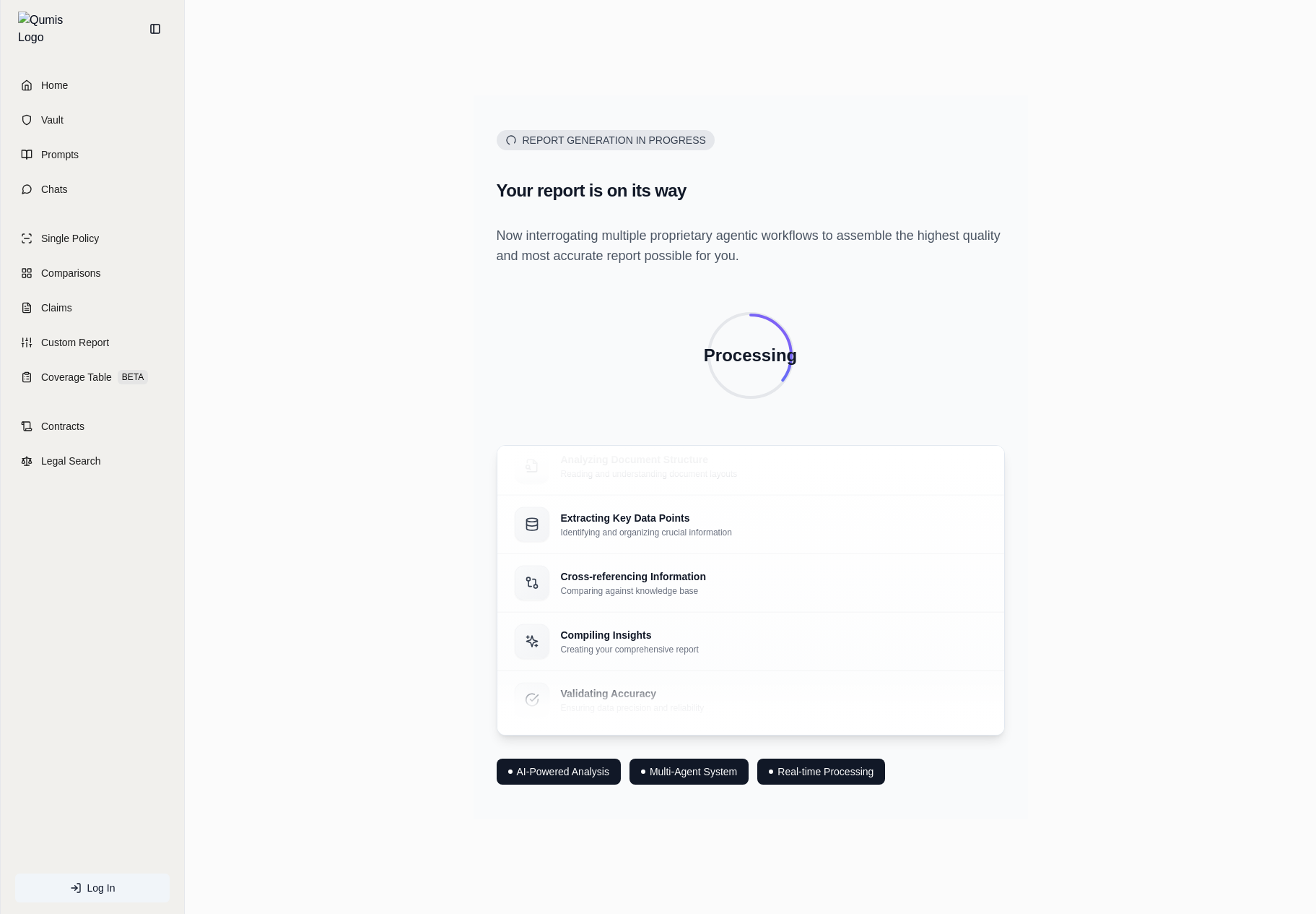
click at [389, 413] on div "Report Generation in Progress Your report is on its way Now interrogating multi…" at bounding box center [750, 457] width 1108 height 724
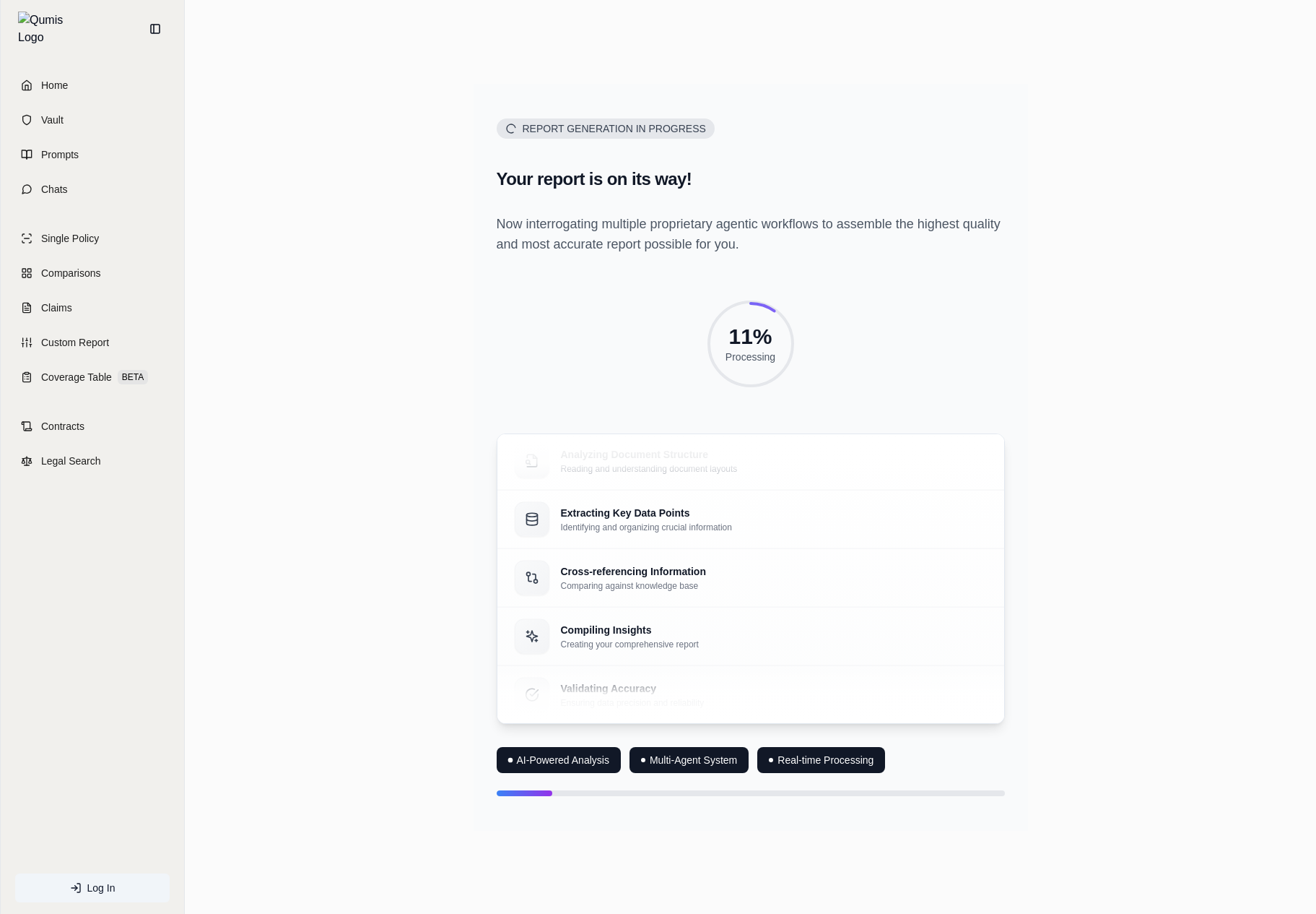
click at [389, 413] on div "Report Generation in Progress Your report is on its way! Now interrogating mult…" at bounding box center [750, 457] width 1108 height 747
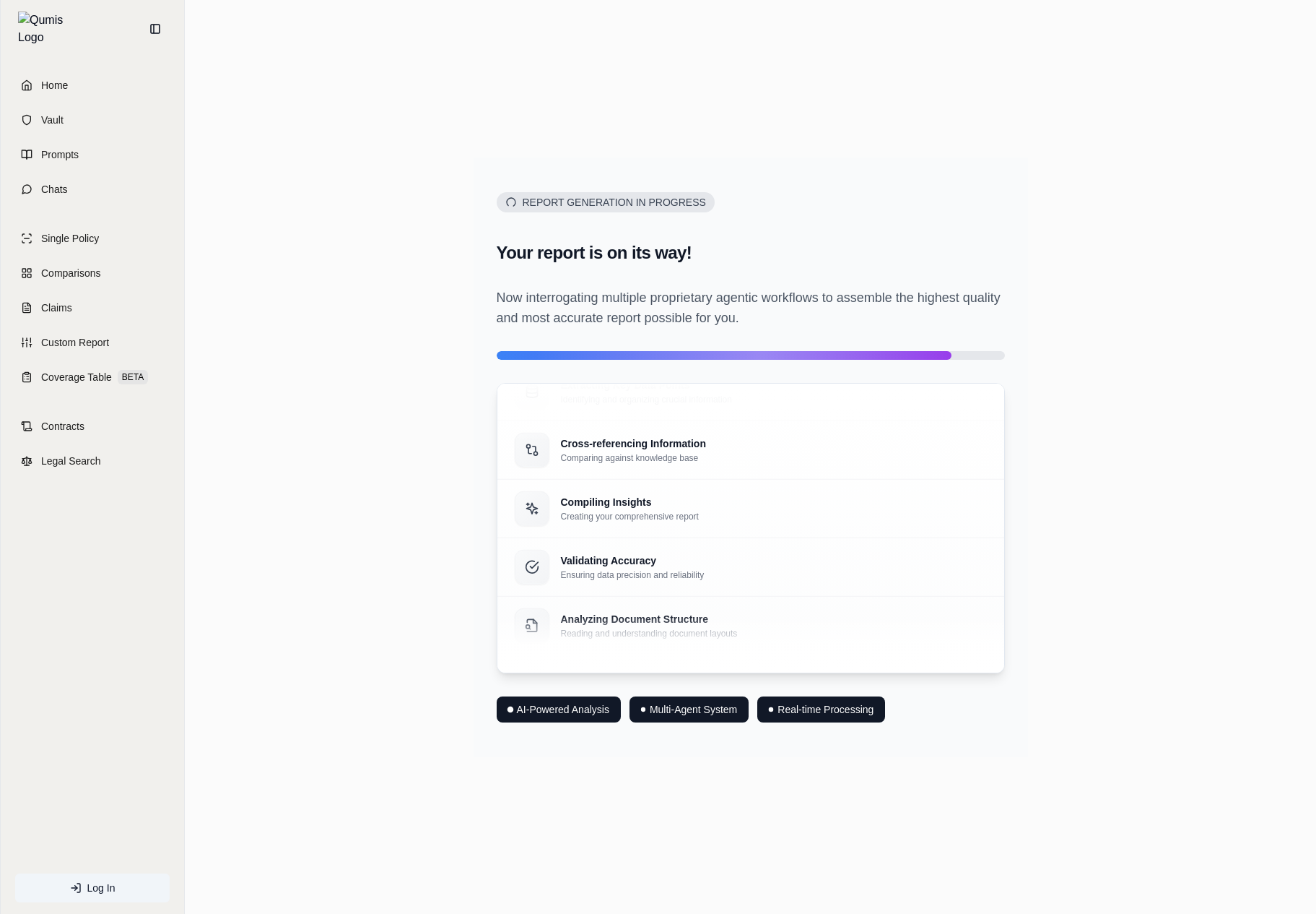
click at [1100, 427] on div "Report Generation in Progress Your report is on its way! Now interrogating mult…" at bounding box center [750, 457] width 1108 height 685
